Goal: Information Seeking & Learning: Learn about a topic

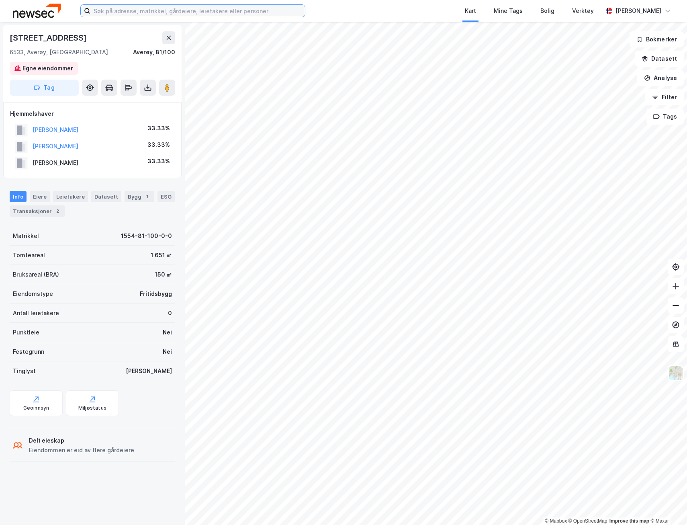
click at [190, 11] on input at bounding box center [197, 11] width 215 height 12
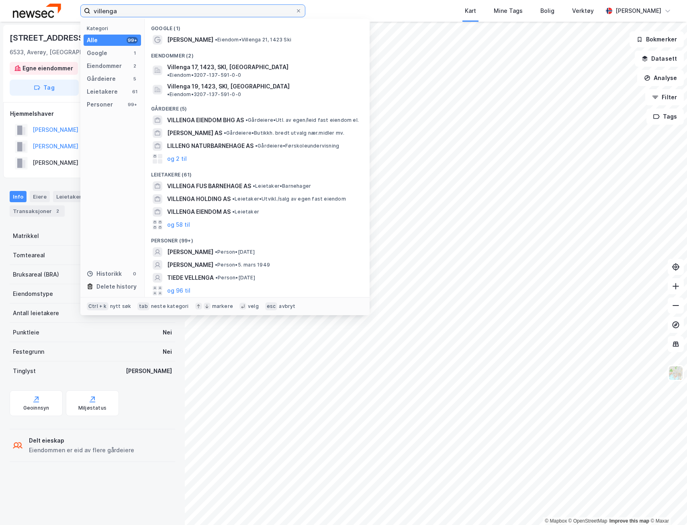
type input "villenga"
click at [182, 65] on span "Villenga 17, 1423, SKI, [GEOGRAPHIC_DATA]" at bounding box center [227, 67] width 121 height 10
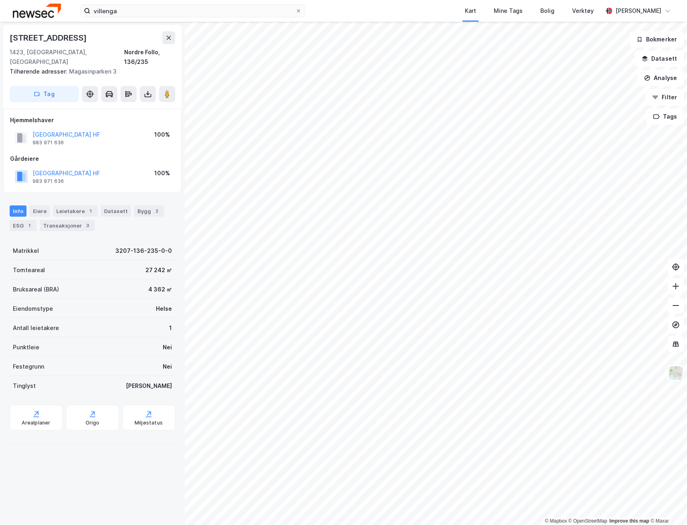
click at [298, 10] on icon at bounding box center [298, 10] width 3 height 3
click at [295, 10] on input "villenga" at bounding box center [192, 11] width 205 height 12
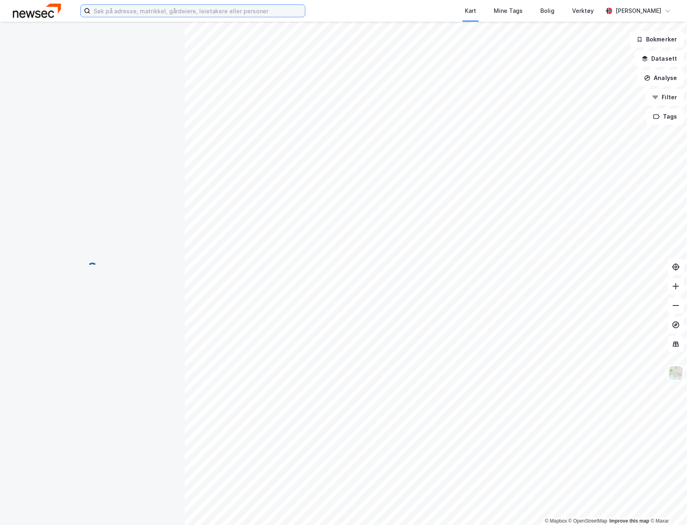
click at [141, 13] on input at bounding box center [197, 11] width 215 height 12
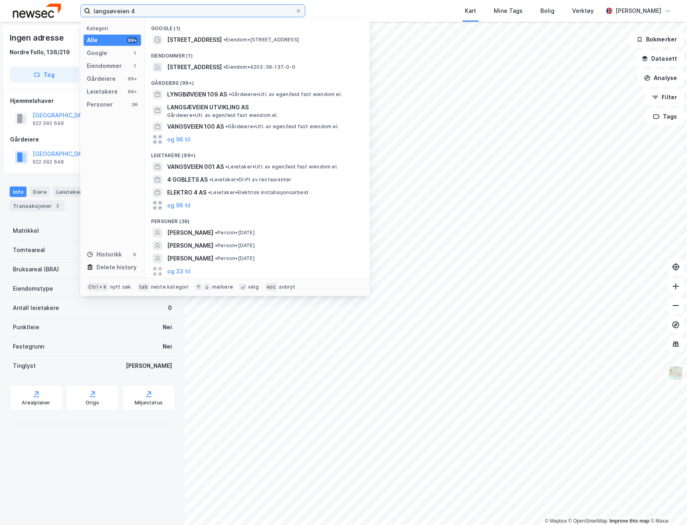
click at [112, 11] on input "langsøveien 4" at bounding box center [192, 11] width 205 height 12
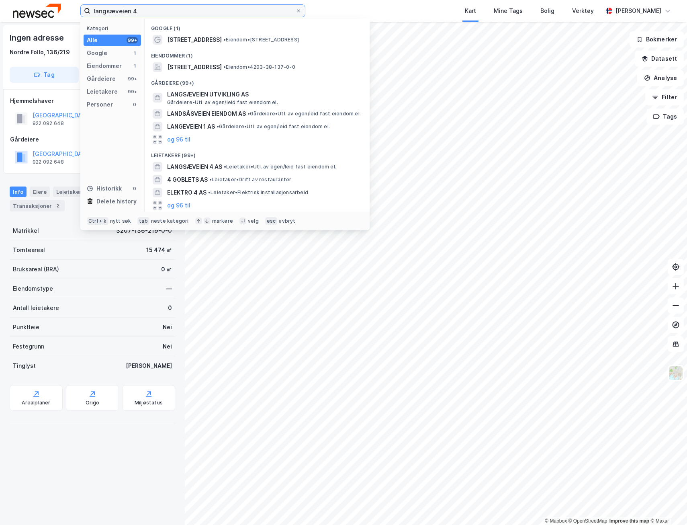
type input "langsæveien 4"
click at [213, 66] on span "[STREET_ADDRESS]" at bounding box center [194, 67] width 55 height 10
